Goal: Task Accomplishment & Management: Manage account settings

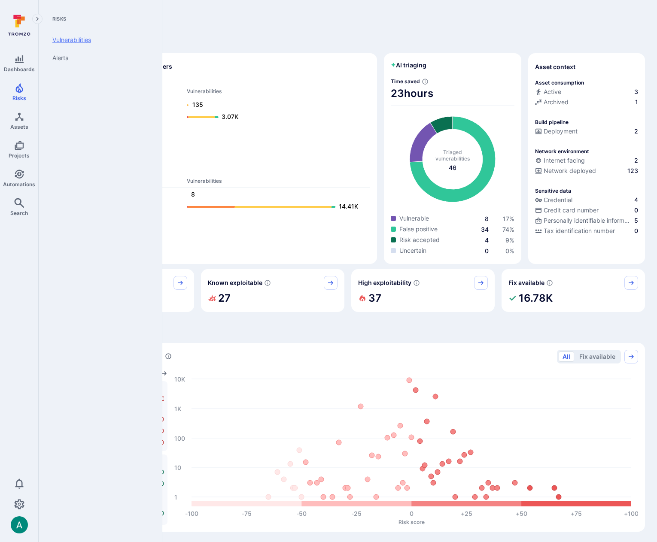
click at [78, 39] on link "Vulnerabilities" at bounding box center [98, 40] width 106 height 18
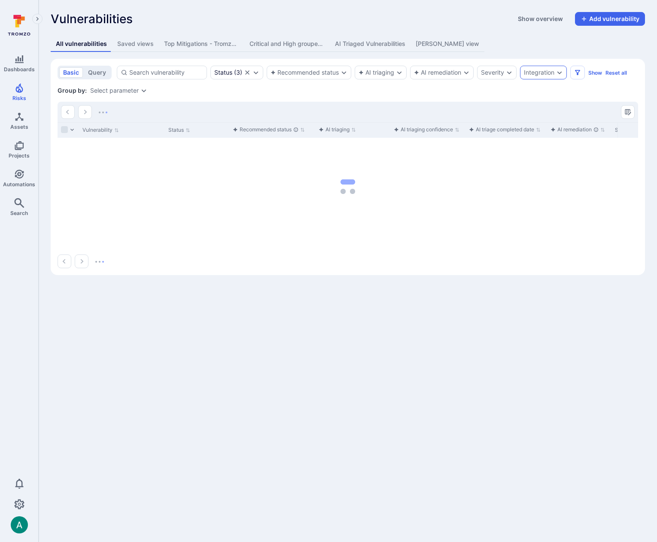
click at [534, 69] on div "Integration" at bounding box center [539, 72] width 30 height 7
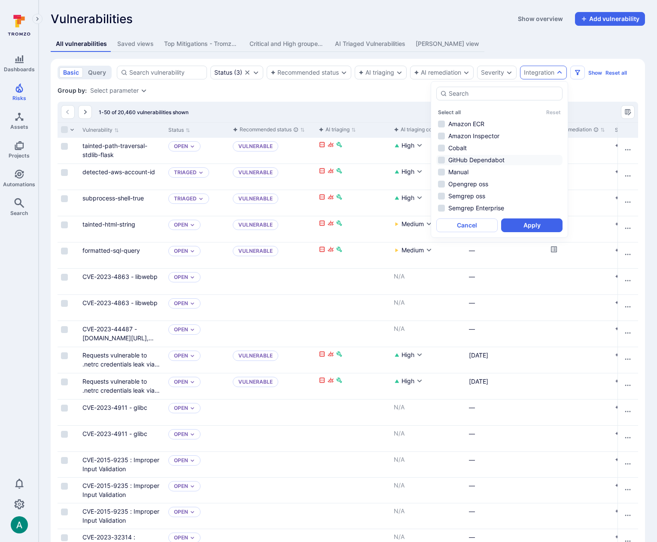
click at [488, 156] on li "GitHub Dependabot" at bounding box center [499, 160] width 126 height 10
click at [527, 225] on button "Apply" at bounding box center [531, 225] width 61 height 14
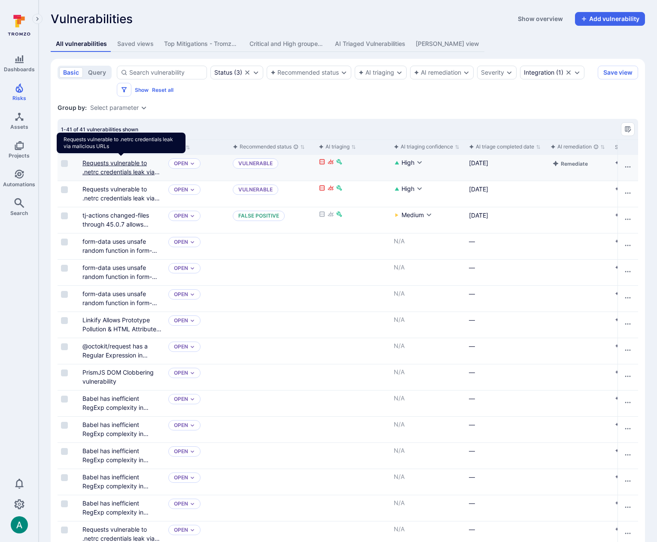
click at [125, 163] on link "Requests vulnerable to .netrc credentials leak via malicious URLs" at bounding box center [120, 171] width 77 height 25
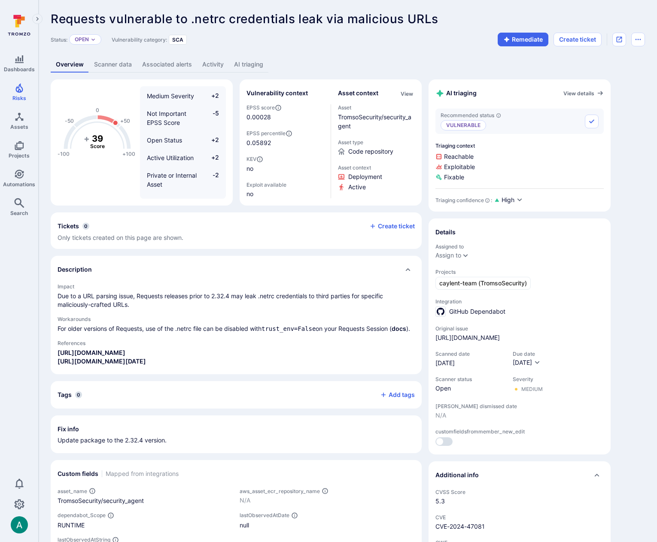
click at [109, 66] on link "Scanner data" at bounding box center [113, 65] width 48 height 16
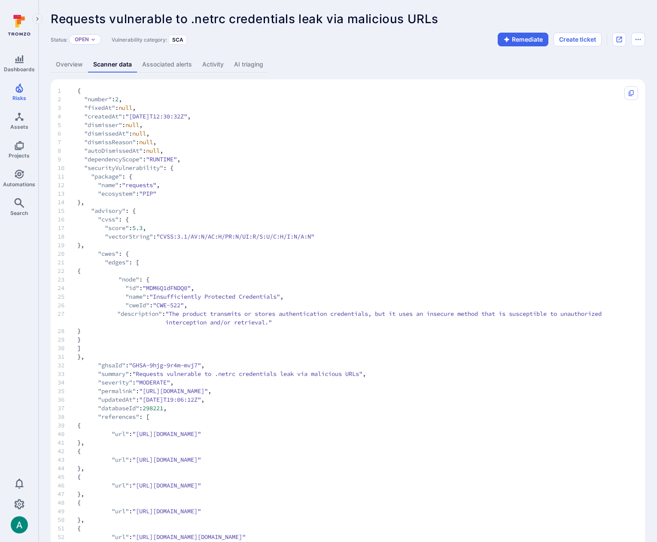
click at [101, 160] on span ""dependencyScope"" at bounding box center [113, 159] width 58 height 9
copy span "dependencyScope"
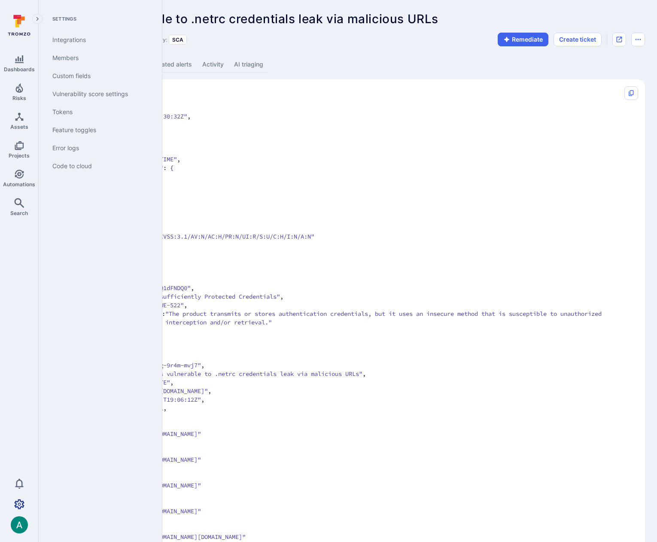
click at [19, 506] on icon "Settings" at bounding box center [19, 504] width 10 height 10
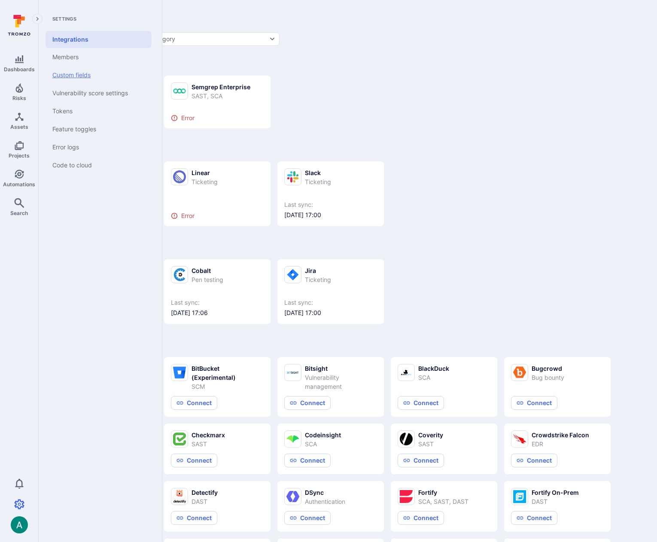
click at [84, 74] on link "Custom fields" at bounding box center [98, 75] width 106 height 18
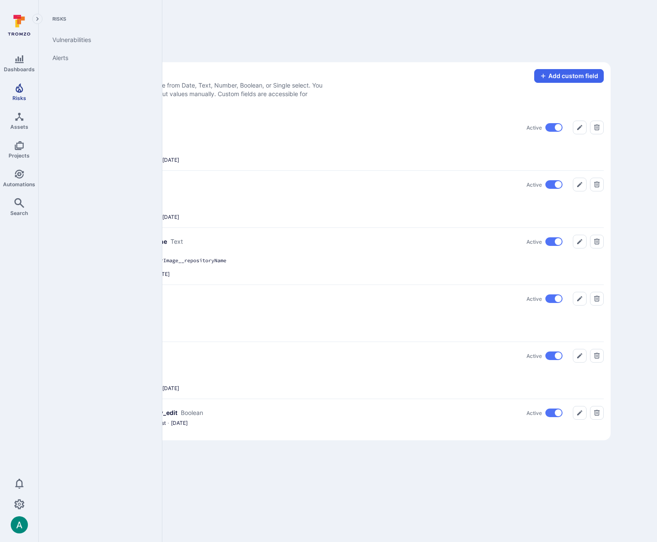
click at [19, 90] on icon "Risks" at bounding box center [18, 87] width 7 height 9
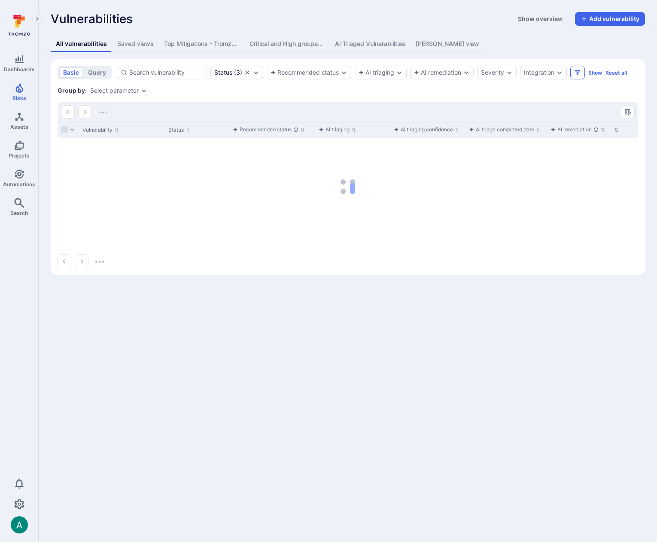
click at [580, 72] on icon "Filters" at bounding box center [577, 72] width 7 height 7
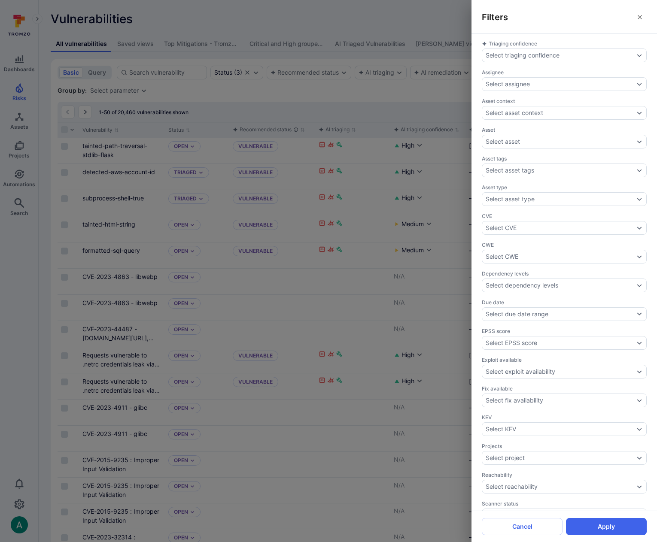
scroll to position [162, 0]
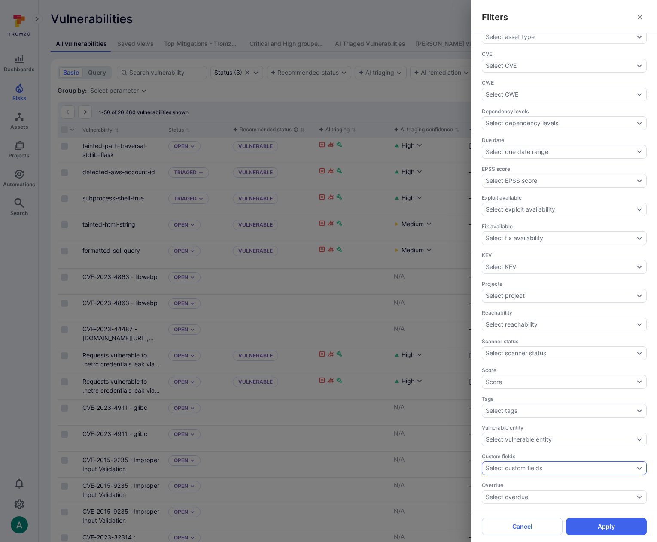
click at [585, 470] on div "Select custom fields" at bounding box center [559, 468] width 148 height 7
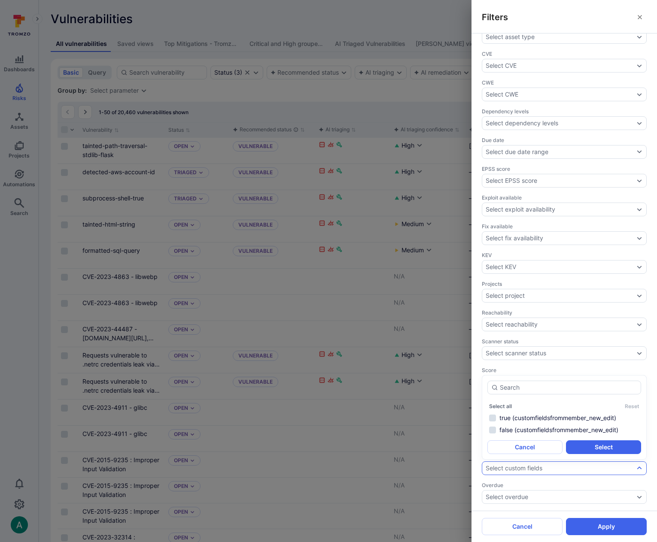
click at [577, 467] on div "Select custom fields" at bounding box center [559, 468] width 148 height 7
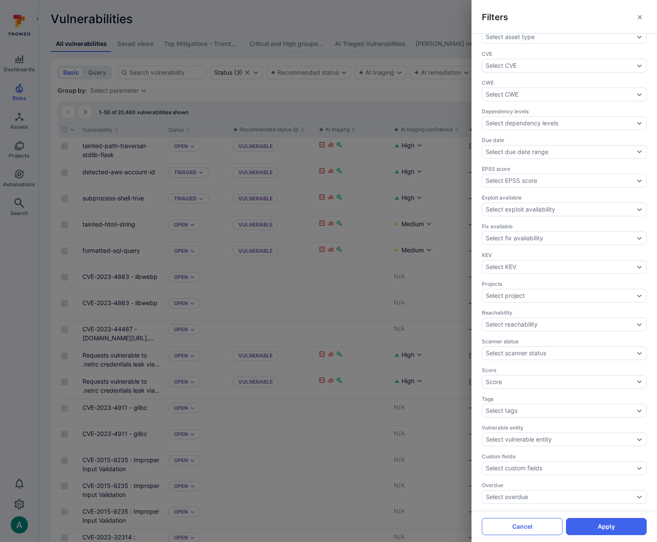
drag, startPoint x: 533, startPoint y: 527, endPoint x: 530, endPoint y: 521, distance: 6.0
click at [533, 525] on button "Cancel" at bounding box center [522, 526] width 81 height 17
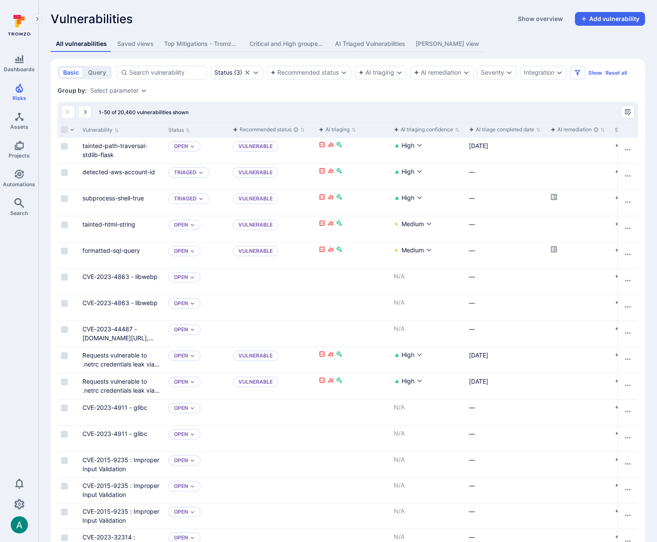
click at [115, 89] on div "Select parameter" at bounding box center [114, 90] width 48 height 7
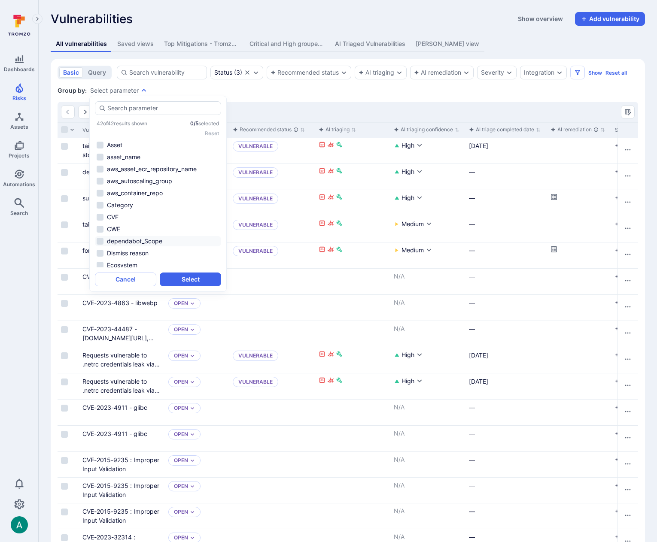
click at [143, 245] on li "dependabot_Scope" at bounding box center [158, 241] width 126 height 10
click at [196, 277] on button "Select" at bounding box center [190, 280] width 61 height 14
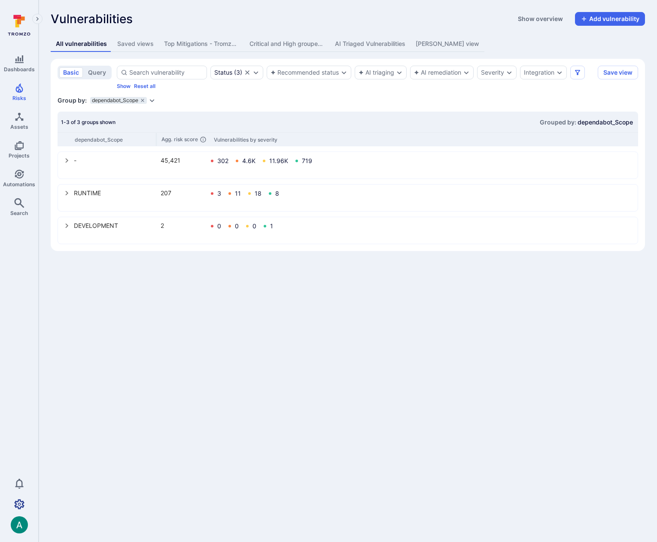
click at [12, 506] on link "Settings" at bounding box center [19, 504] width 38 height 17
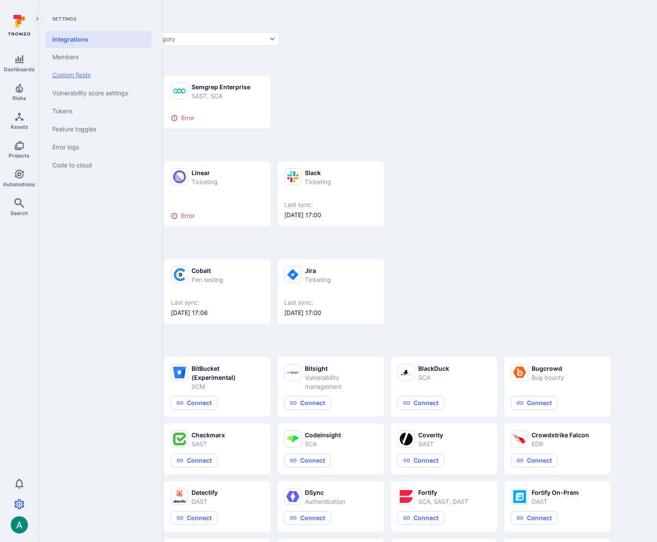
click at [77, 74] on link "Custom fields" at bounding box center [98, 75] width 106 height 18
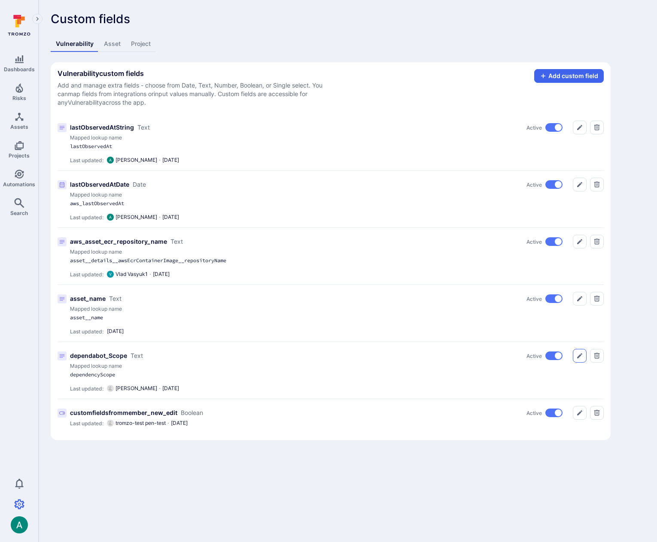
click at [581, 354] on icon "Edit" at bounding box center [579, 355] width 5 height 5
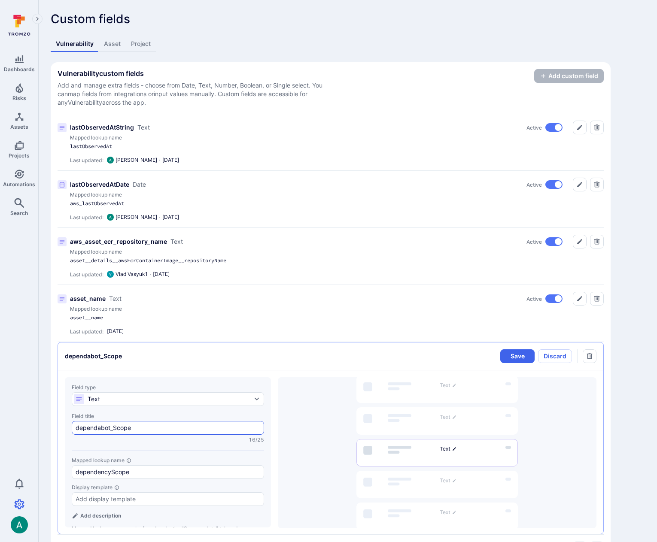
click at [104, 425] on input "dependabot_Scope" at bounding box center [168, 428] width 185 height 9
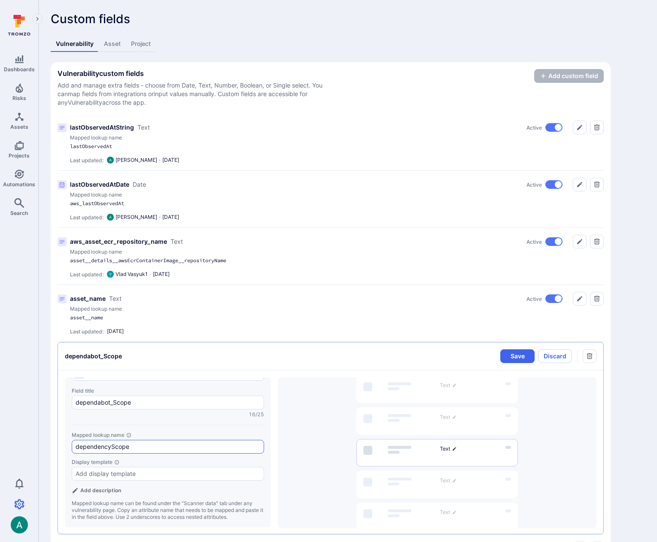
click at [109, 445] on input "dependencyScope" at bounding box center [168, 446] width 185 height 9
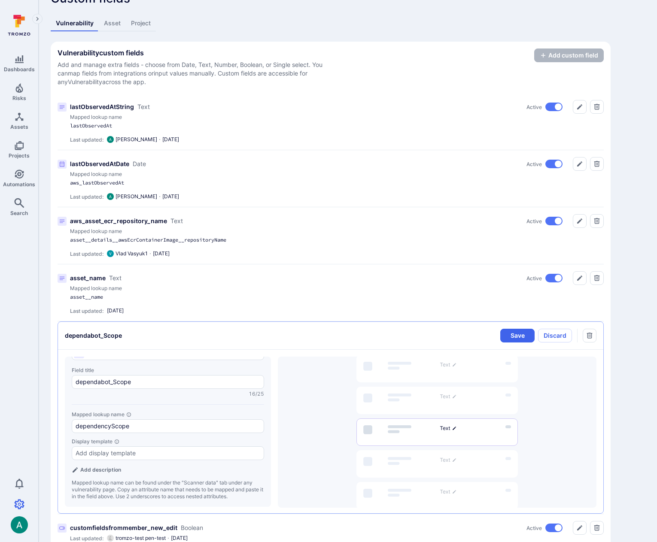
scroll to position [46, 0]
